Goal: Task Accomplishment & Management: Use online tool/utility

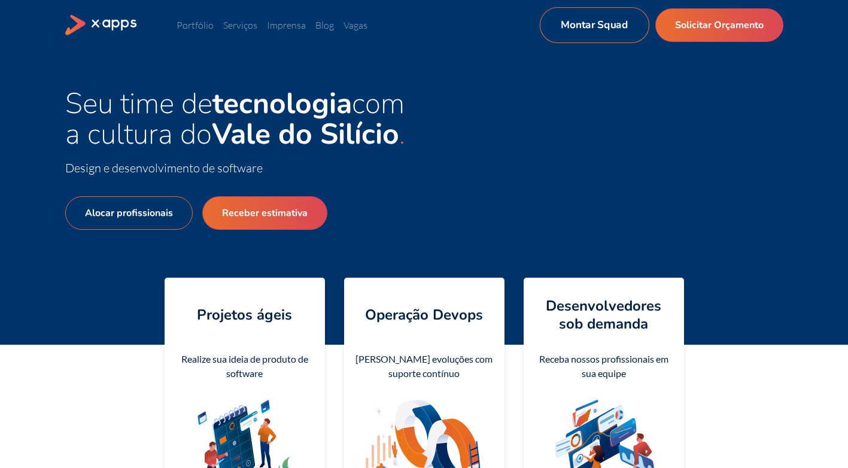
click at [618, 30] on link "Montar Squad" at bounding box center [594, 25] width 110 height 36
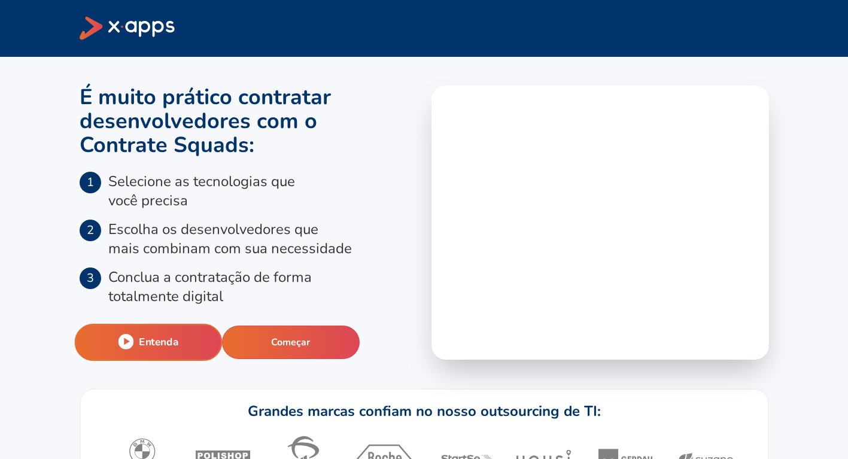
click at [145, 340] on div "Entenda" at bounding box center [157, 342] width 39 height 14
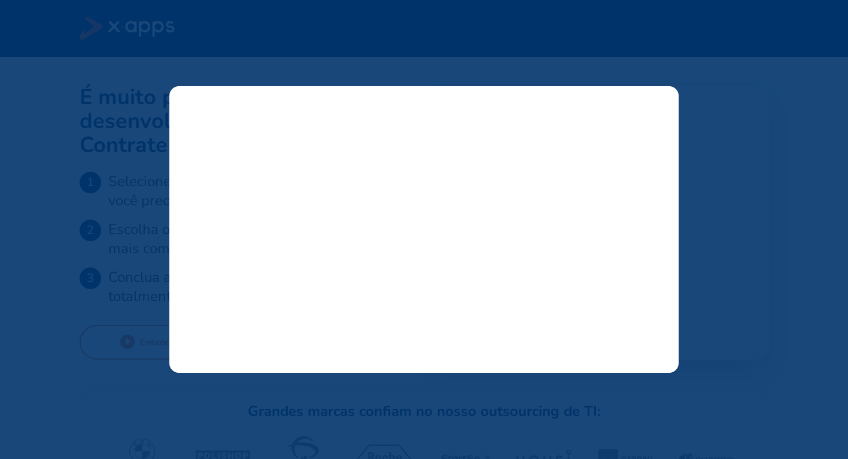
click at [661, 101] on line at bounding box center [661, 100] width 7 height 7
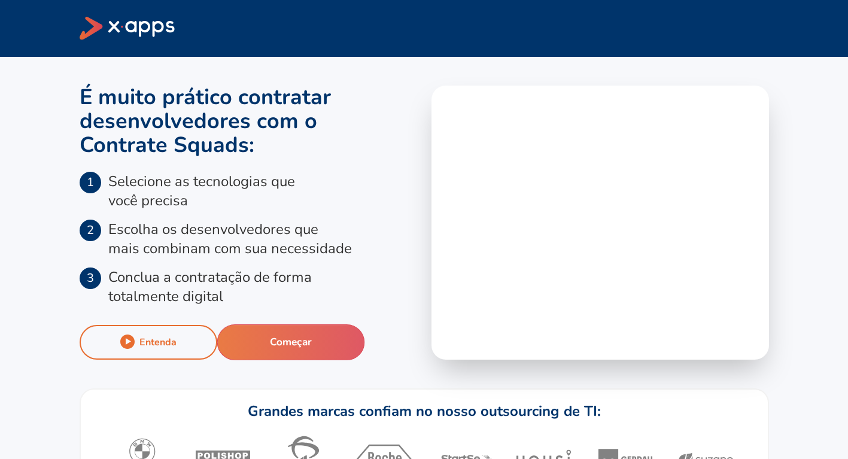
click at [290, 344] on button "Começar" at bounding box center [291, 342] width 148 height 36
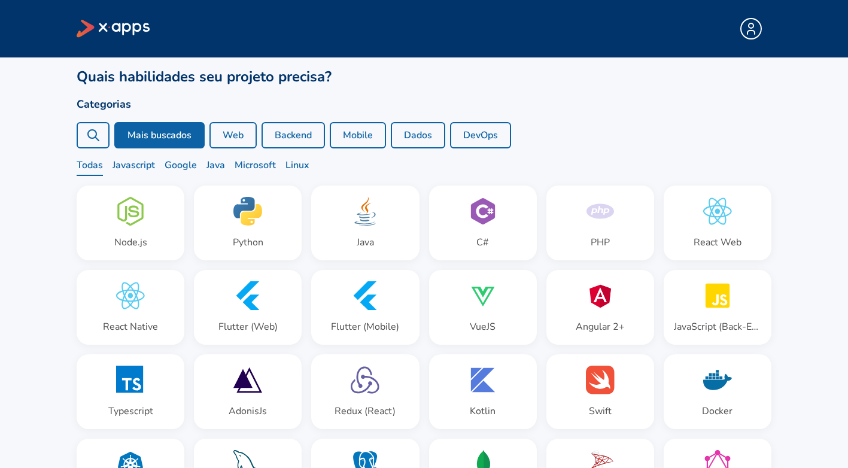
click at [355, 135] on button "Mobile" at bounding box center [358, 135] width 56 height 26
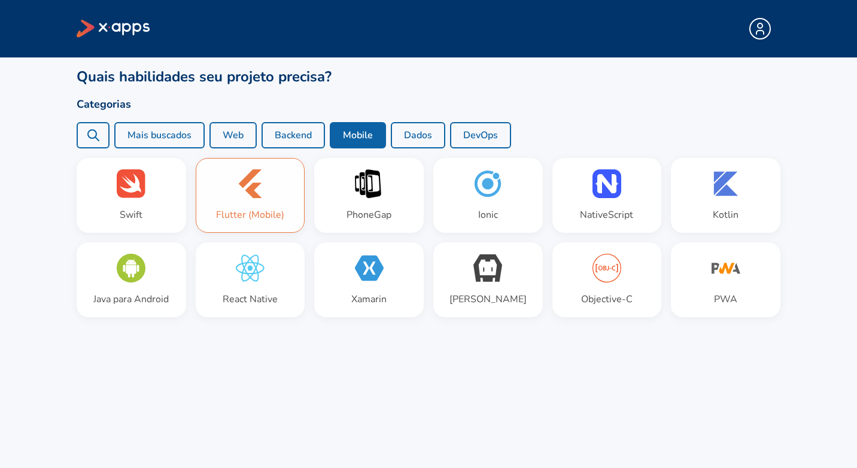
click at [256, 181] on icon at bounding box center [250, 183] width 29 height 29
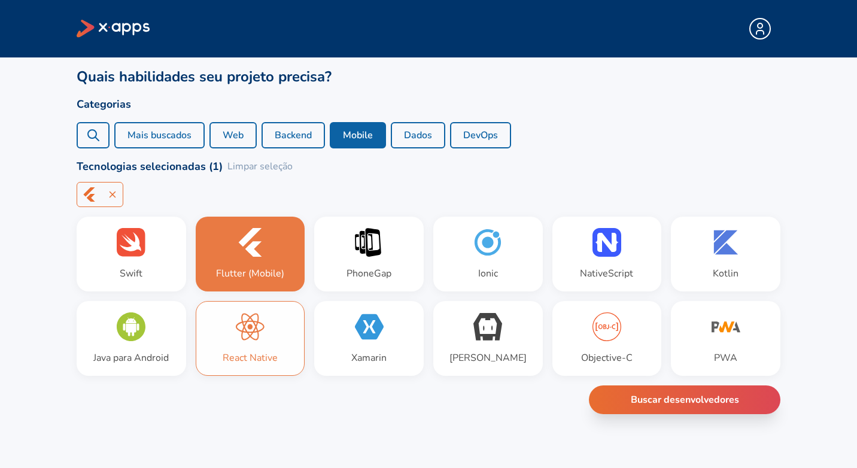
click at [239, 362] on div "React Native" at bounding box center [250, 358] width 55 height 14
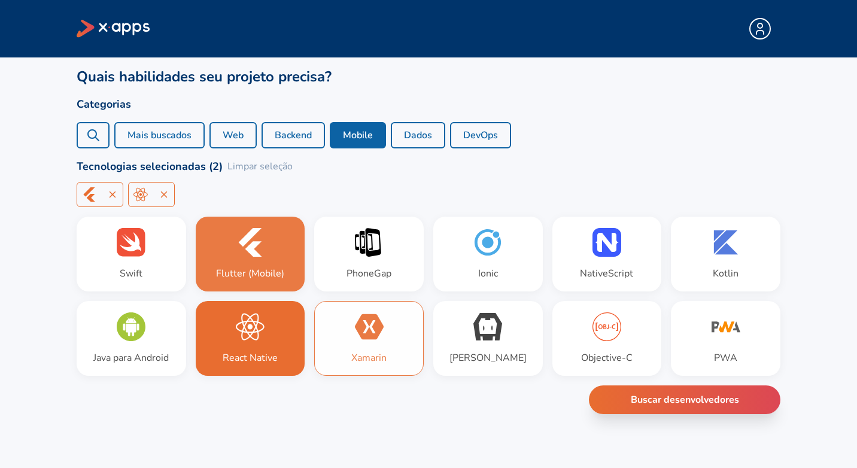
click at [355, 341] on icon at bounding box center [369, 326] width 29 height 29
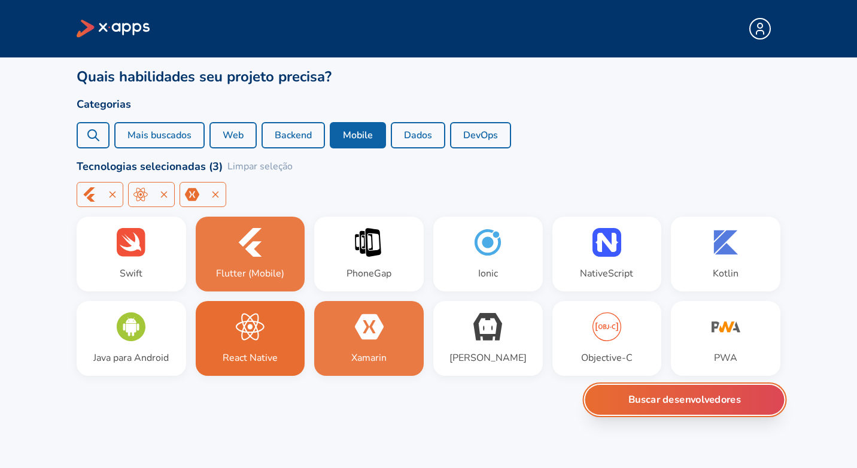
click at [636, 408] on button "Buscar desenvolvedores" at bounding box center [684, 400] width 199 height 30
